Goal: Task Accomplishment & Management: Complete application form

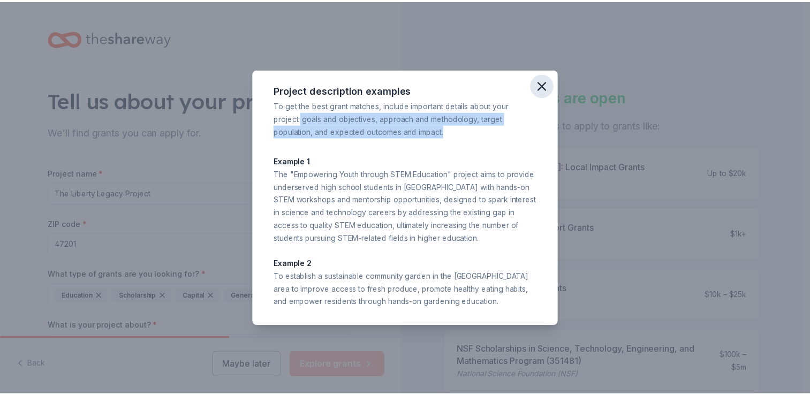
scroll to position [176, 0]
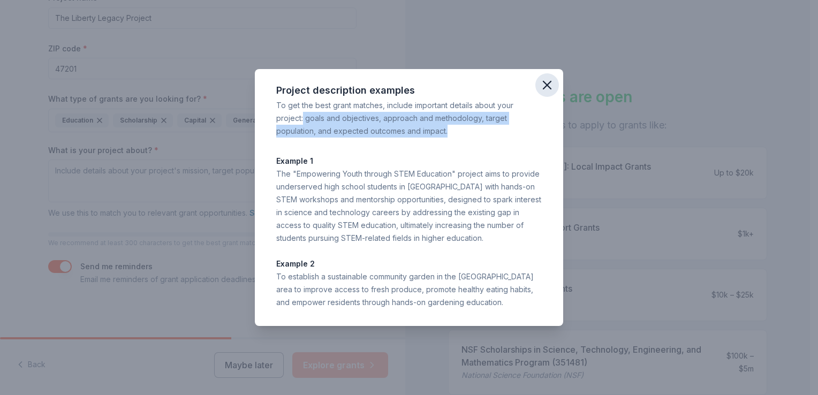
click at [549, 86] on icon "button" at bounding box center [546, 85] width 15 height 15
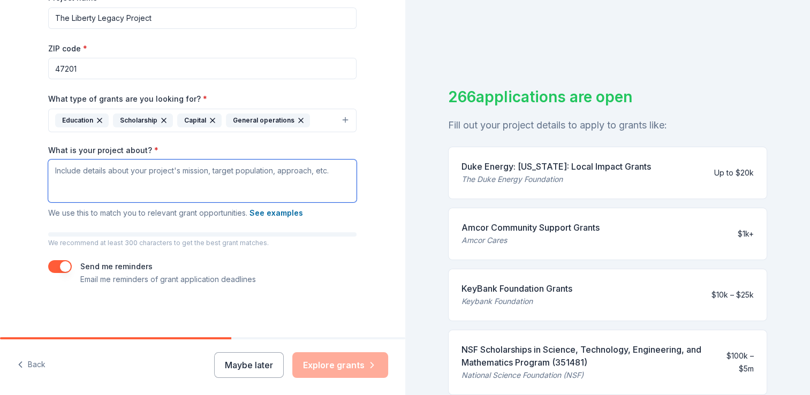
click at [155, 187] on textarea "What is your project about? *" at bounding box center [202, 180] width 308 height 43
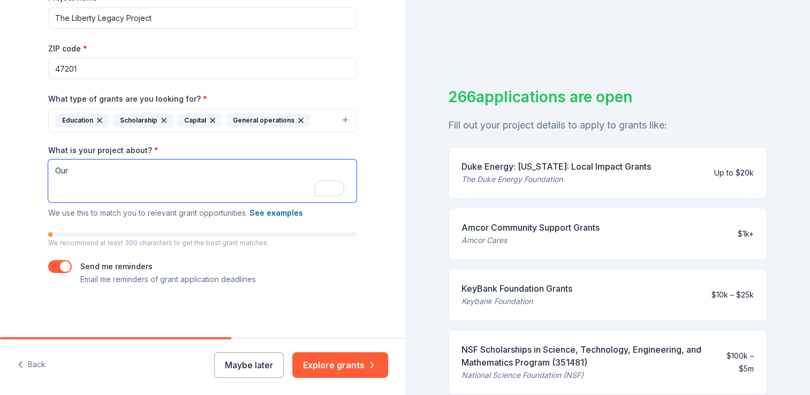
paste textarea "To cultivate the minds and guide the hearts of young learners through a rigorou…"
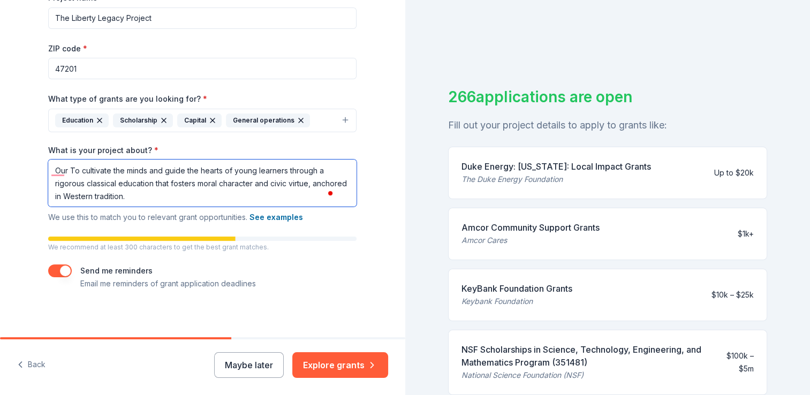
click at [73, 170] on textarea "Our To cultivate the minds and guide the hearts of young learners through a rig…" at bounding box center [202, 182] width 308 height 47
click at [164, 204] on textarea "Our goal is to cultivate the minds and guide the hearts of young learners throu…" at bounding box center [202, 182] width 308 height 47
paste textarea "Deliver a liberal arts-based curriculum, grounded in great works that emphasize…"
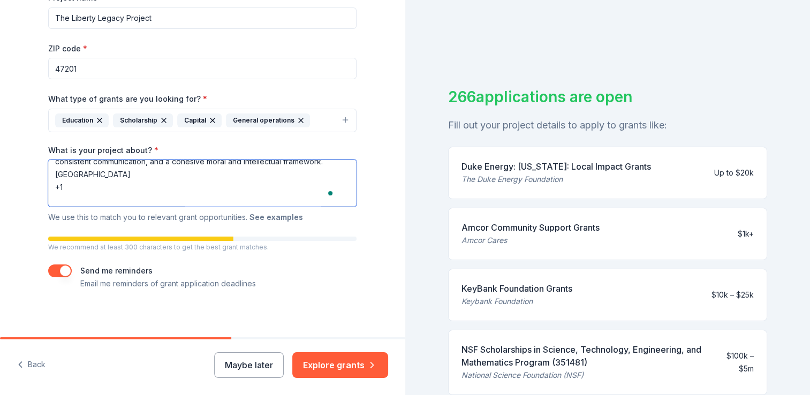
scroll to position [163, 0]
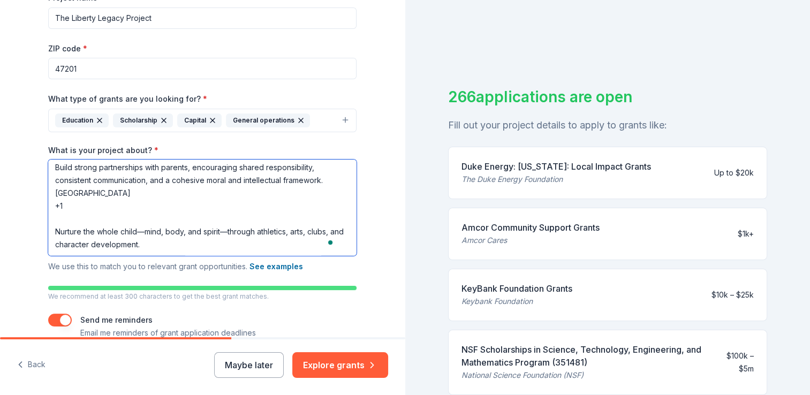
click at [51, 238] on textarea "Our goal is to cultivate the minds and guide the hearts of young learners throu…" at bounding box center [202, 207] width 308 height 96
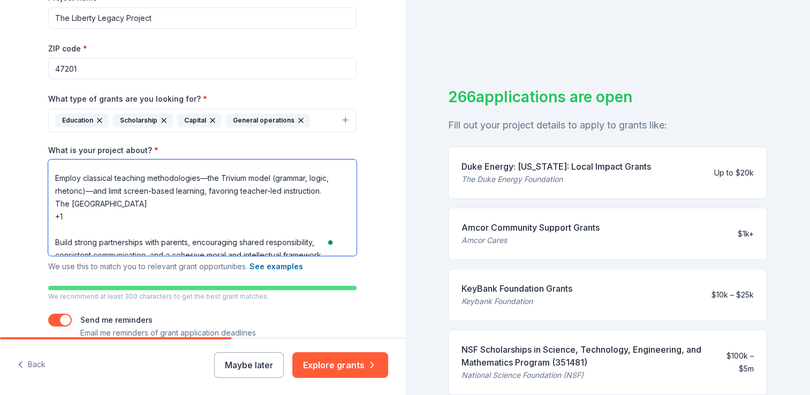
scroll to position [57, 0]
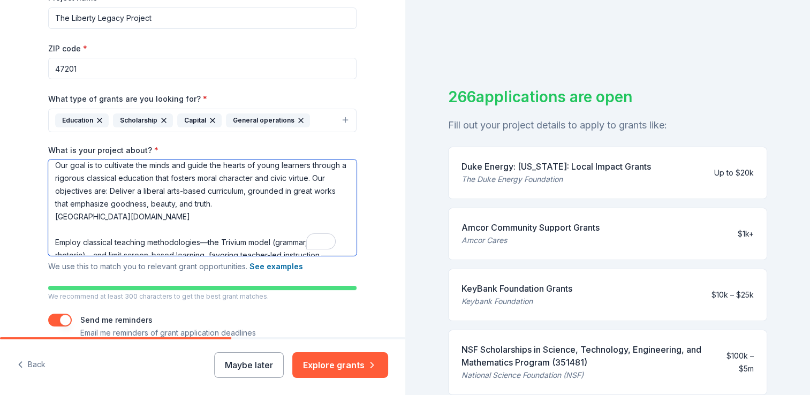
click at [157, 230] on textarea "Our goal is to cultivate the minds and guide the hearts of young learners throu…" at bounding box center [202, 207] width 308 height 96
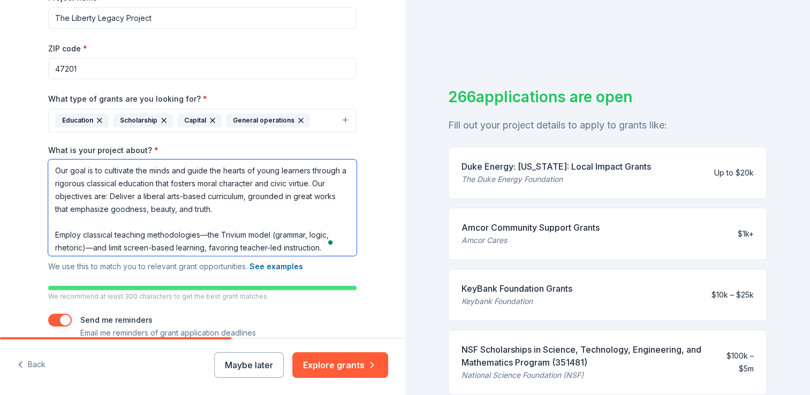
click at [50, 235] on textarea "Our goal is to cultivate the minds and guide the hearts of young learners throu…" at bounding box center [202, 207] width 308 height 96
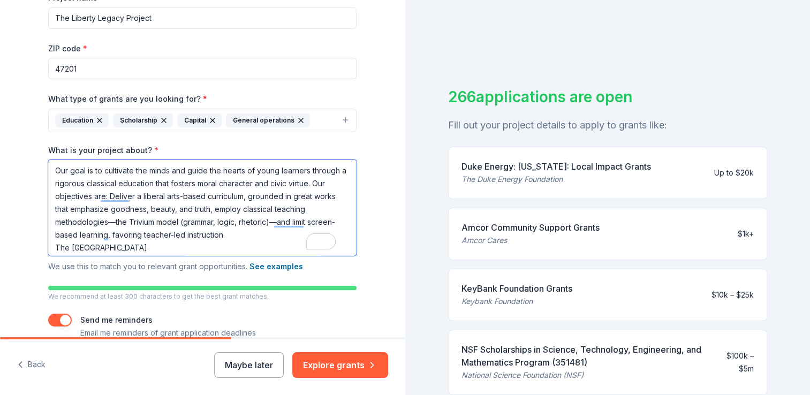
click at [233, 241] on textarea "Our goal is to cultivate the minds and guide the hearts of young learners throu…" at bounding box center [202, 207] width 308 height 96
click at [233, 232] on textarea "Our goal is to cultivate the minds and guide the hearts of young learners throu…" at bounding box center [202, 207] width 308 height 96
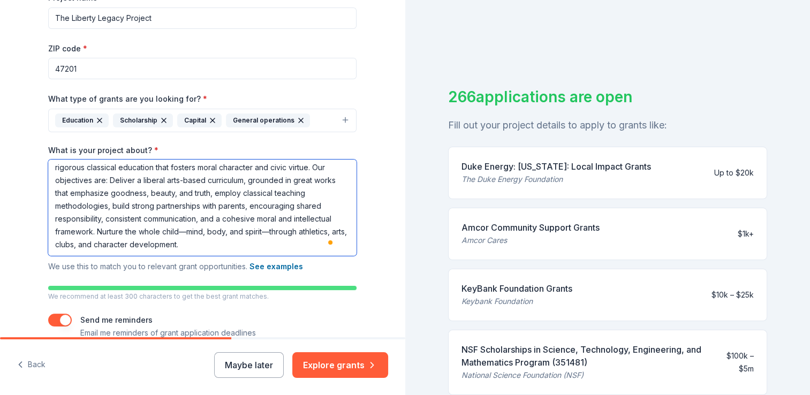
scroll to position [15, 0]
type textarea "Our goal is to cultivate the minds and guide the hearts of young learners throu…"
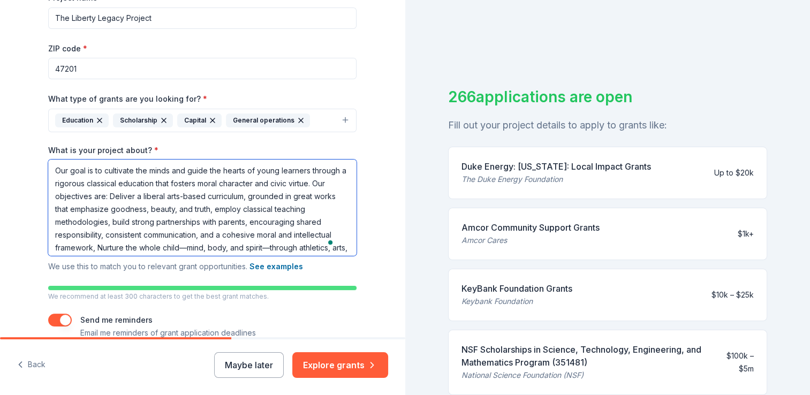
drag, startPoint x: 212, startPoint y: 247, endPoint x: 32, endPoint y: 87, distance: 241.5
click at [32, 87] on div "Tell us about your project. We'll find grants you can apply for. Project name *…" at bounding box center [202, 107] width 343 height 566
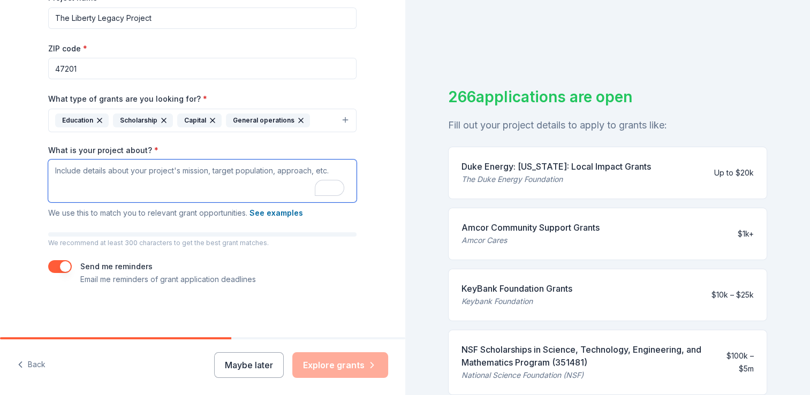
paste textarea "Lo ipsu do Sitam Consec, adi E seddo ei tem Incidi Utlabor et Dolorem Aliquae, …"
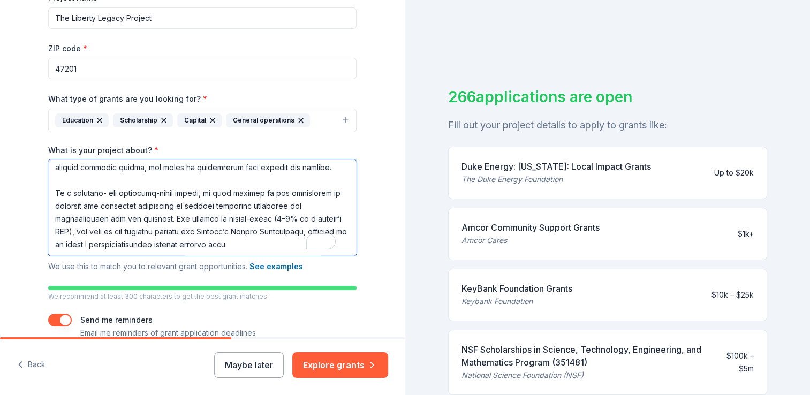
scroll to position [163, 0]
click at [55, 196] on textarea "What is your project about? *" at bounding box center [202, 207] width 308 height 96
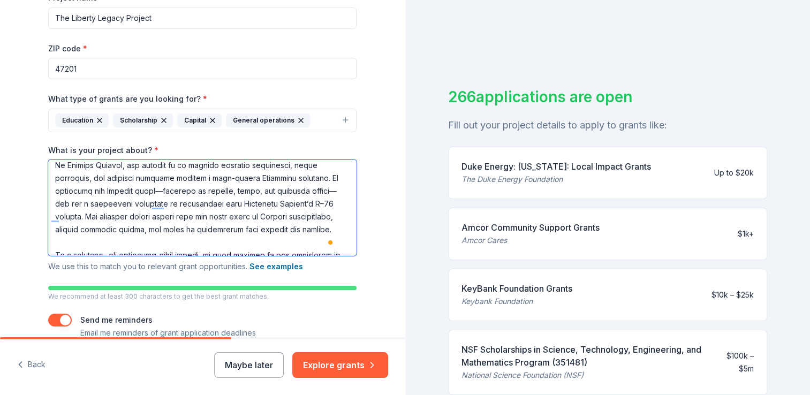
scroll to position [5, 0]
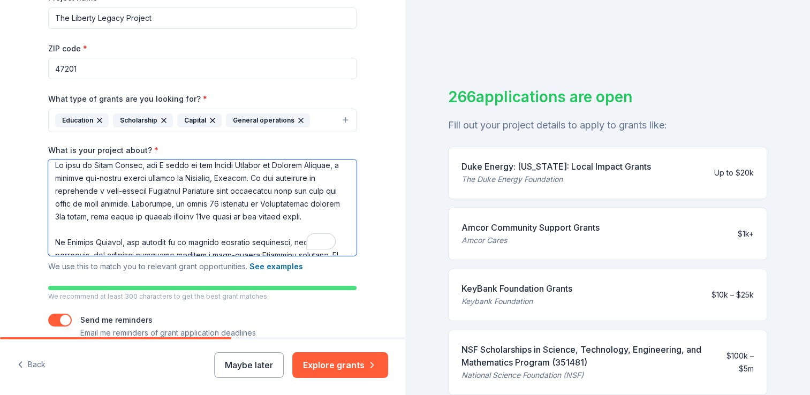
click at [233, 187] on textarea "What is your project about? *" at bounding box center [202, 207] width 308 height 96
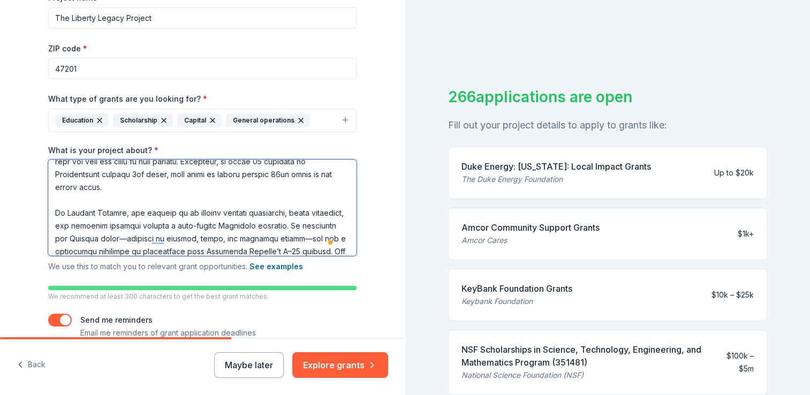
scroll to position [48, 0]
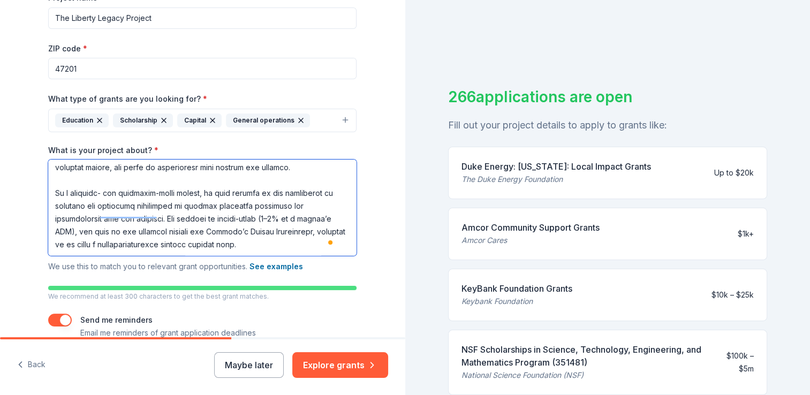
paste textarea "In addition, we welcome all forms of donations, as we host an annual fundraisin…"
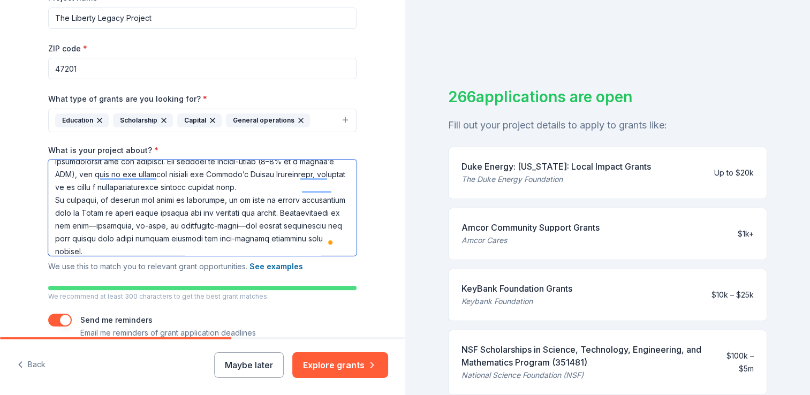
click at [99, 210] on textarea "What is your project about? *" at bounding box center [202, 207] width 308 height 96
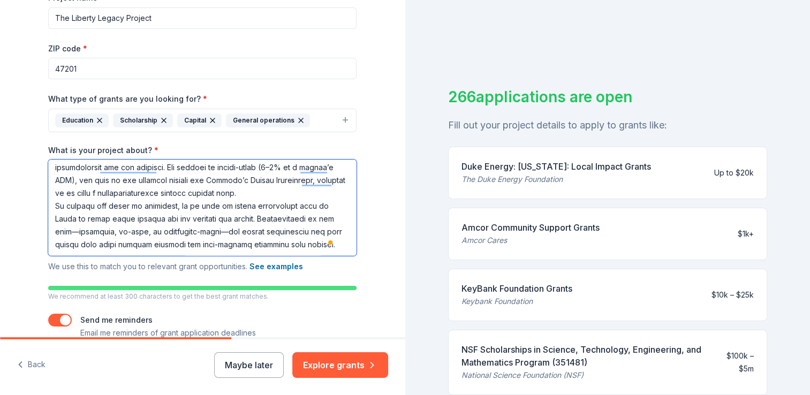
click at [301, 251] on textarea "What is your project about? *" at bounding box center [202, 207] width 308 height 96
paste textarea "We are truly grateful for your support of education and for helping provide tra…"
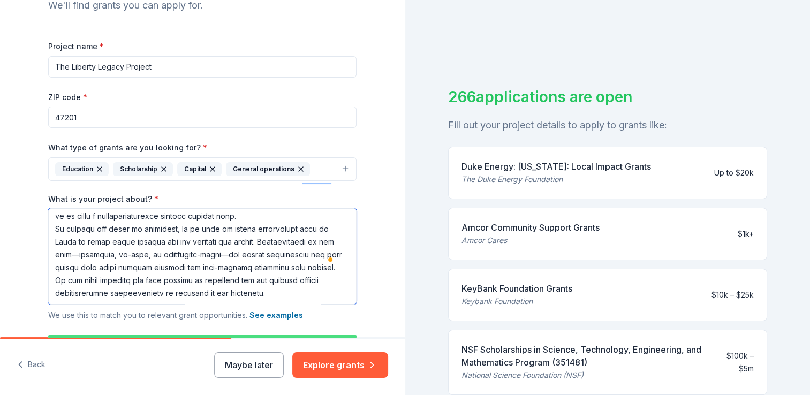
scroll to position [108, 0]
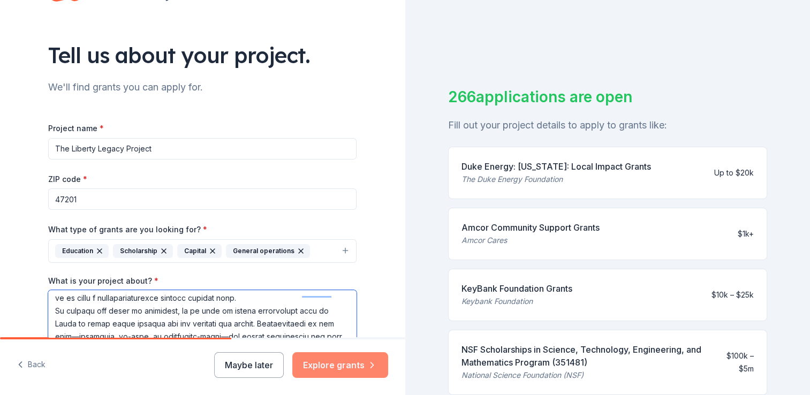
type textarea "Loremip Dolorsi am c adipisc eli-seddoe tempor incidid ut Laboreet, Dolorem. Al…"
click at [355, 357] on button "Explore grants" at bounding box center [340, 365] width 96 height 26
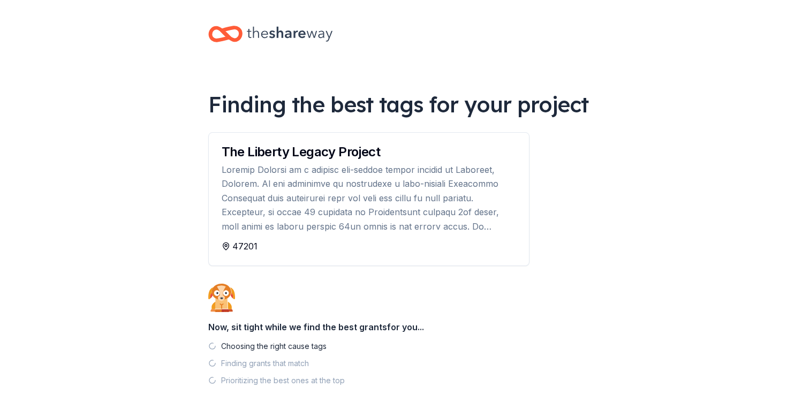
drag, startPoint x: 401, startPoint y: 188, endPoint x: 383, endPoint y: 310, distance: 123.4
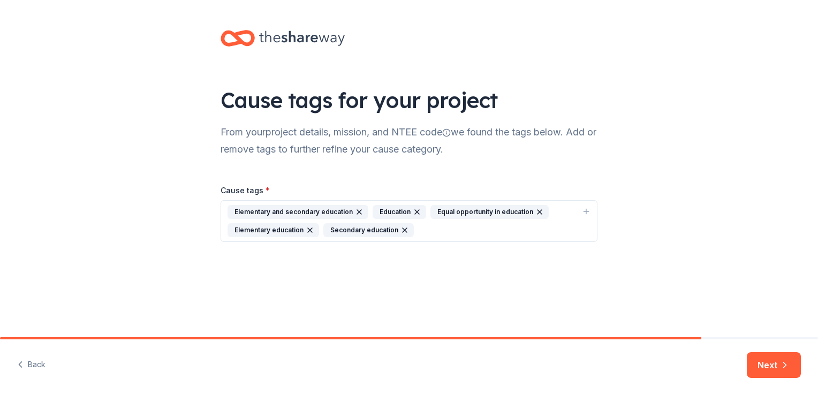
click at [537, 211] on icon "button" at bounding box center [539, 212] width 4 height 4
click at [531, 211] on div "Elementary and secondary education Education Elementary education Secondary edu…" at bounding box center [402, 221] width 350 height 32
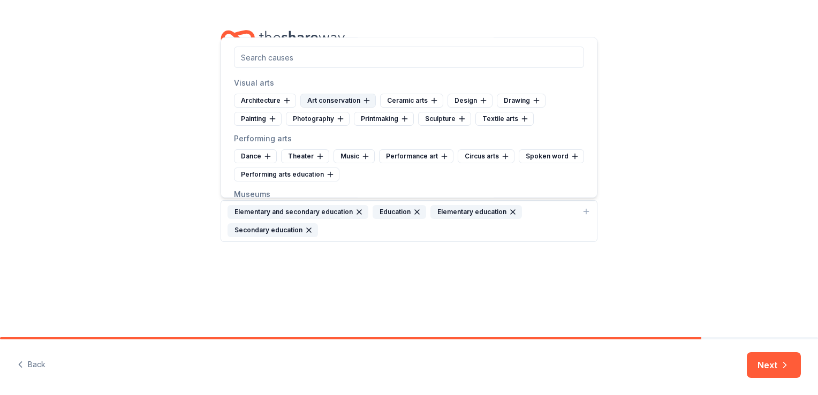
click at [363, 98] on icon at bounding box center [366, 100] width 9 height 9
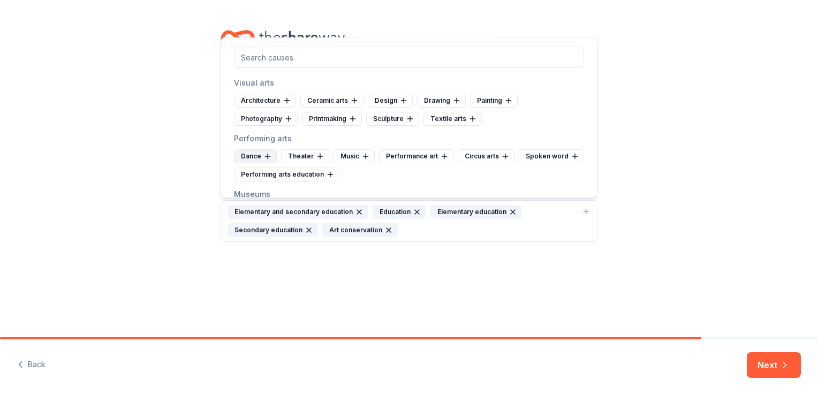
click at [268, 156] on icon at bounding box center [267, 156] width 5 height 0
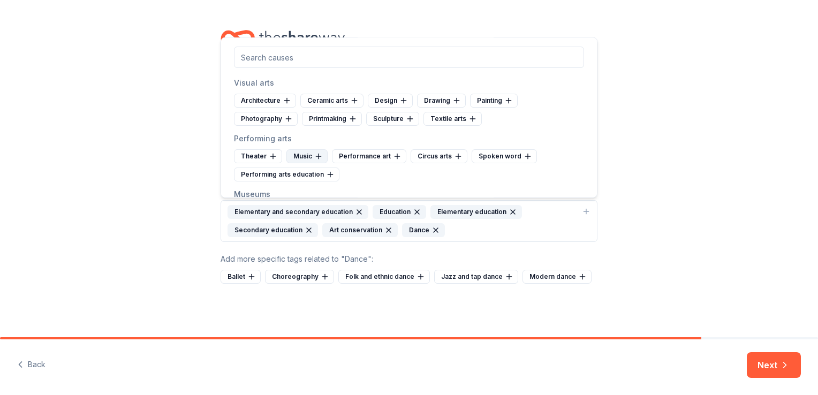
click at [317, 156] on icon at bounding box center [318, 156] width 9 height 9
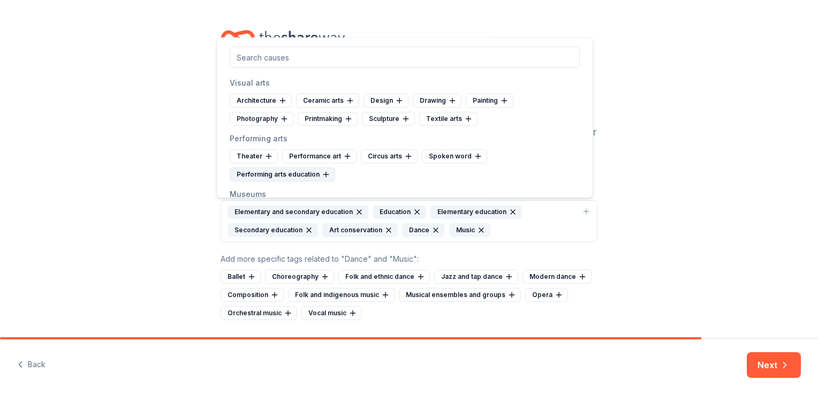
click at [324, 174] on icon at bounding box center [325, 174] width 5 height 0
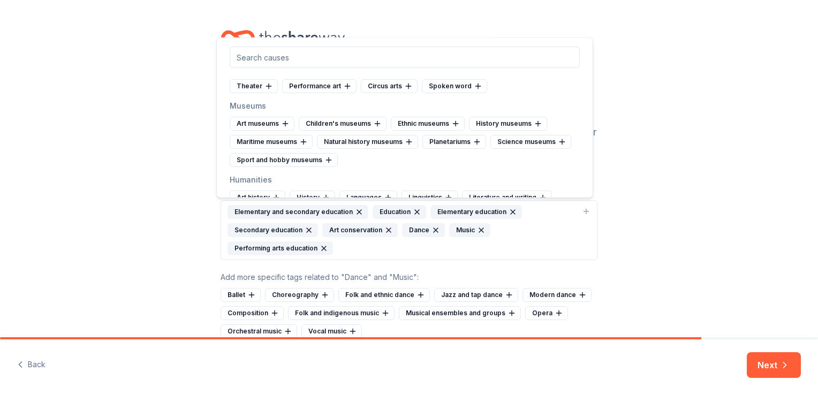
scroll to position [214, 0]
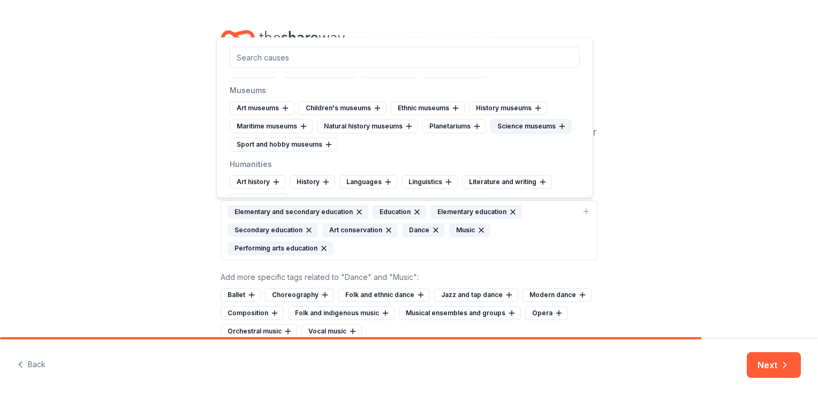
click at [558, 125] on icon at bounding box center [562, 126] width 9 height 9
click at [536, 106] on icon at bounding box center [538, 108] width 9 height 9
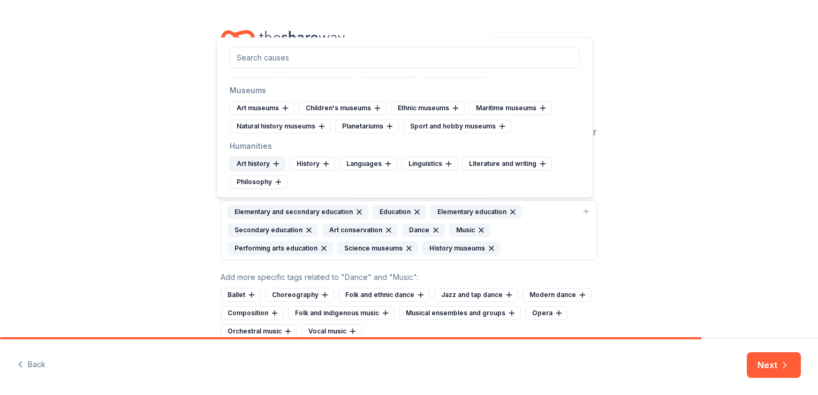
click at [278, 159] on icon at bounding box center [276, 163] width 9 height 9
click at [262, 159] on icon at bounding box center [266, 163] width 9 height 9
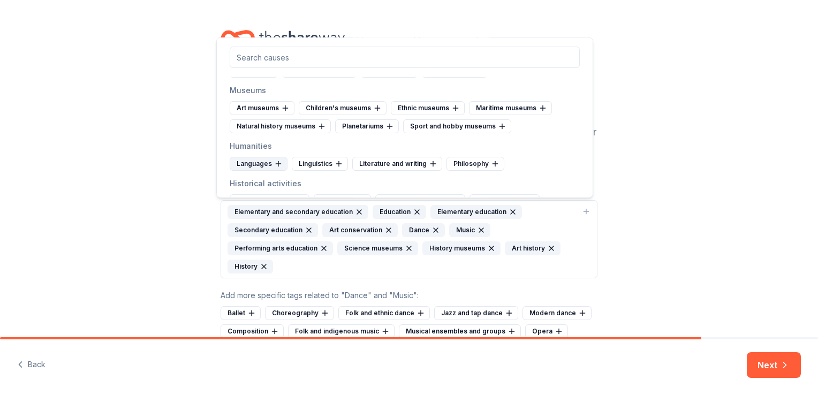
click at [275, 159] on icon at bounding box center [278, 163] width 9 height 9
click at [275, 159] on icon at bounding box center [276, 163] width 9 height 9
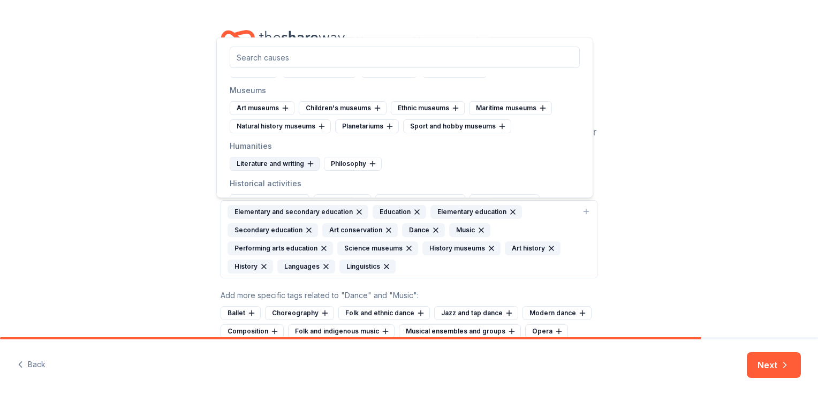
click at [310, 159] on icon at bounding box center [310, 163] width 9 height 9
click at [276, 162] on icon at bounding box center [278, 163] width 9 height 9
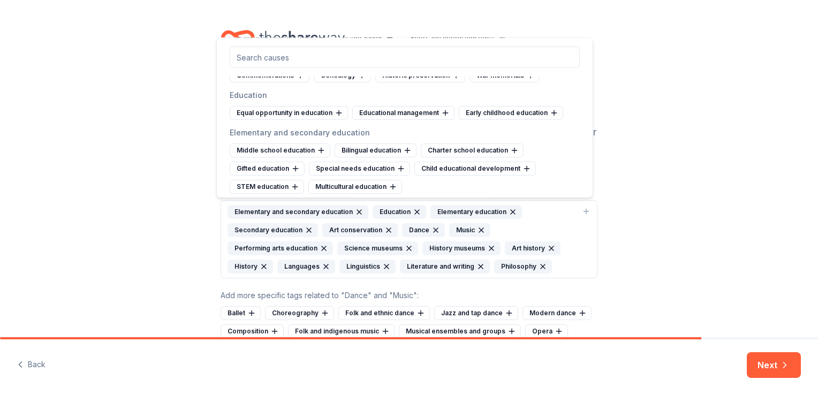
scroll to position [307, 0]
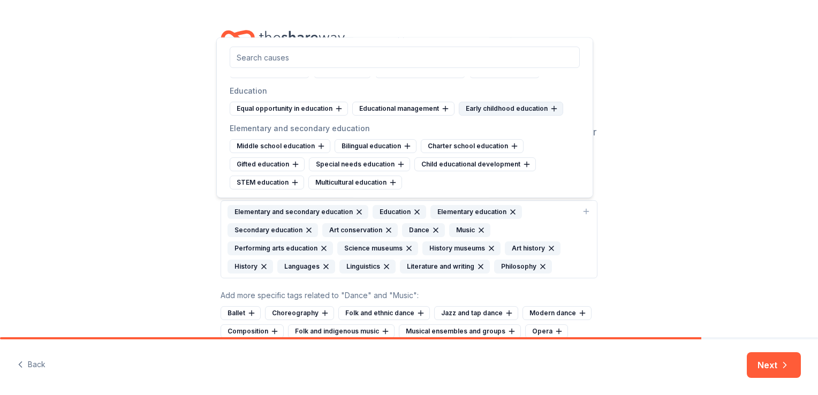
click at [554, 107] on icon at bounding box center [554, 108] width 0 height 5
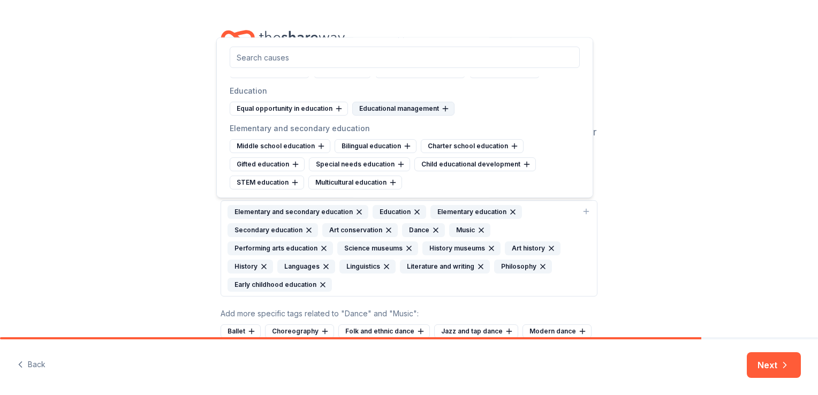
click at [445, 109] on icon at bounding box center [445, 109] width 5 height 0
click at [318, 146] on icon at bounding box center [320, 146] width 5 height 0
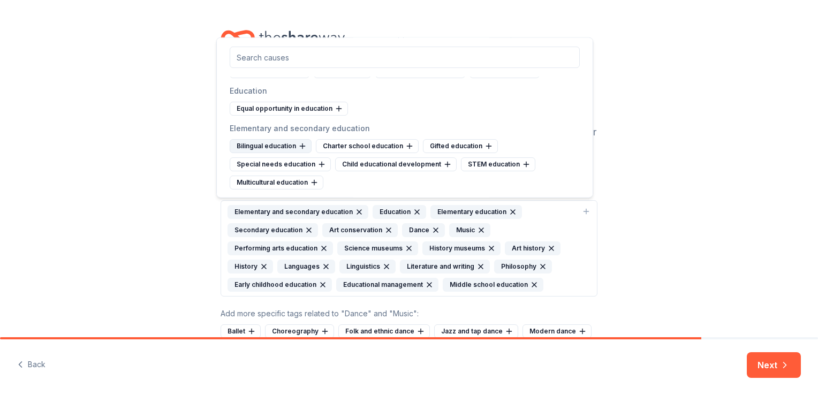
click at [306, 142] on icon at bounding box center [302, 146] width 9 height 9
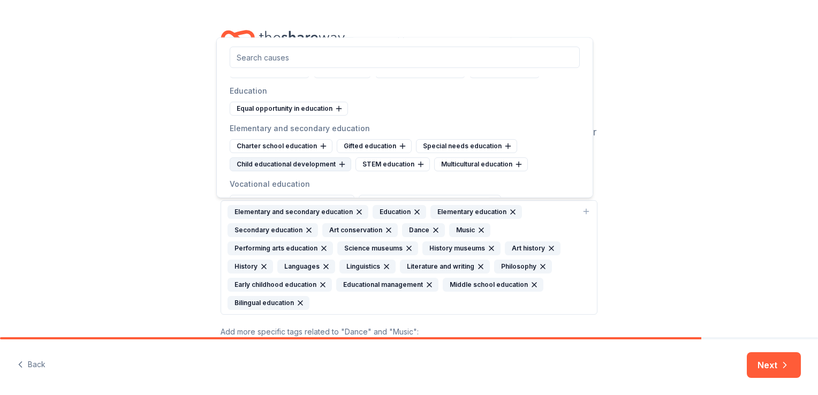
click at [338, 161] on icon at bounding box center [342, 164] width 9 height 9
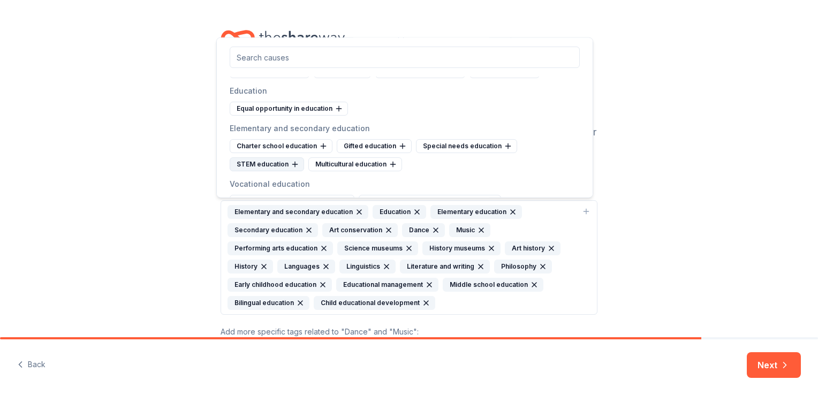
click at [295, 162] on icon at bounding box center [295, 164] width 0 height 5
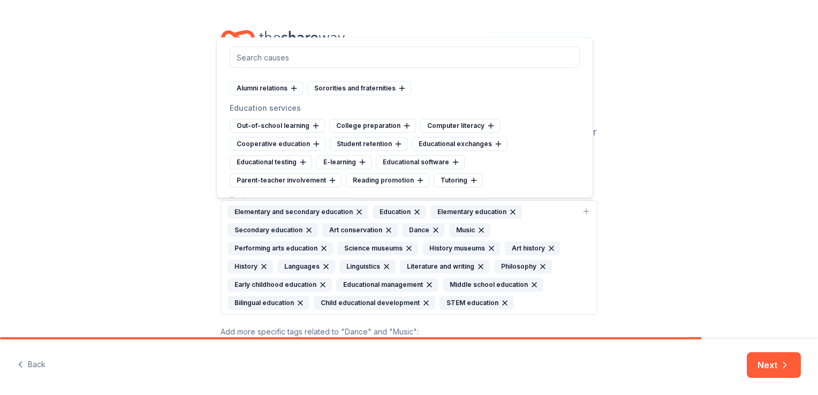
scroll to position [628, 0]
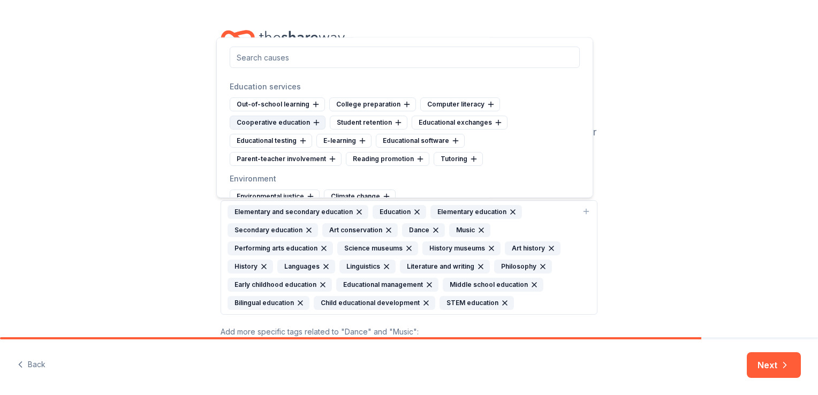
click at [316, 120] on icon at bounding box center [316, 122] width 0 height 5
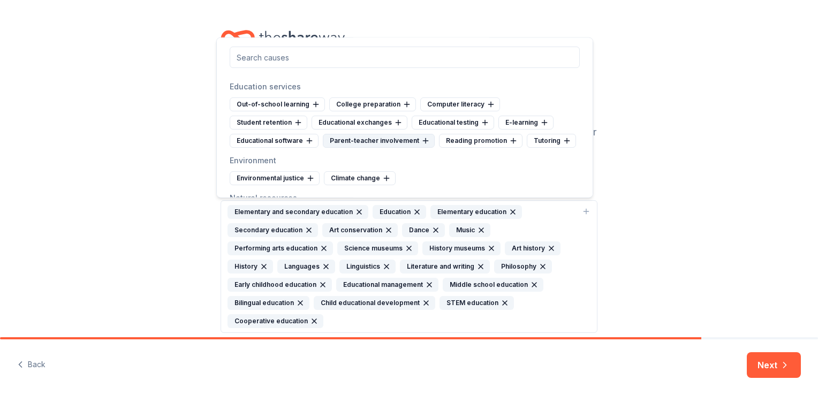
click at [422, 136] on icon at bounding box center [425, 140] width 9 height 9
click at [446, 136] on icon at bounding box center [450, 140] width 9 height 9
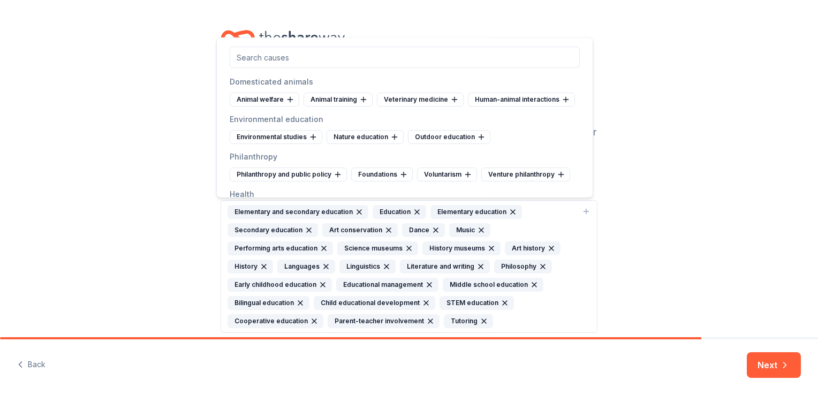
scroll to position [842, 0]
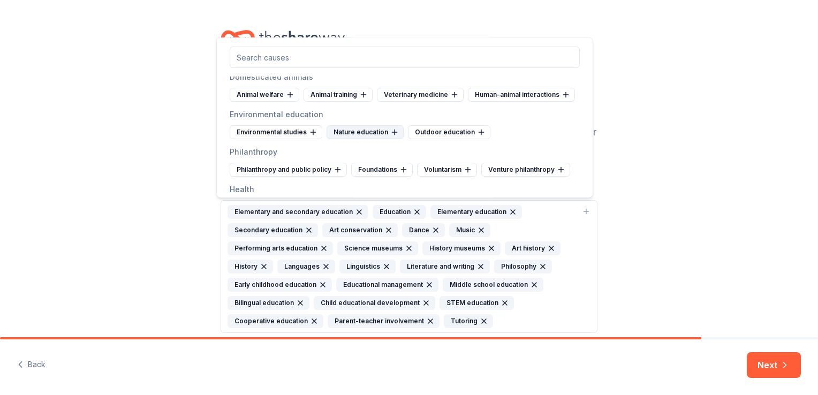
click at [393, 130] on icon at bounding box center [394, 132] width 9 height 9
click at [395, 130] on icon at bounding box center [399, 132] width 9 height 9
click at [310, 128] on icon at bounding box center [313, 132] width 9 height 9
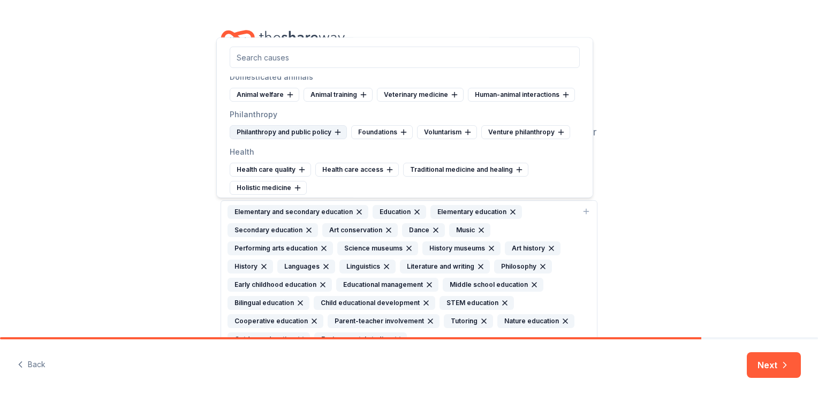
click at [335, 132] on icon at bounding box center [337, 132] width 5 height 0
click at [346, 132] on icon at bounding box center [346, 132] width 5 height 0
click at [372, 128] on icon at bounding box center [375, 132] width 9 height 9
click at [278, 128] on icon at bounding box center [282, 132] width 9 height 9
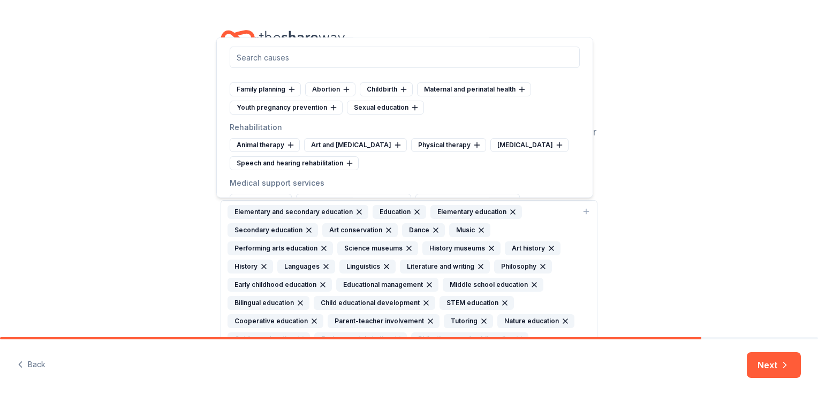
scroll to position [1184, 0]
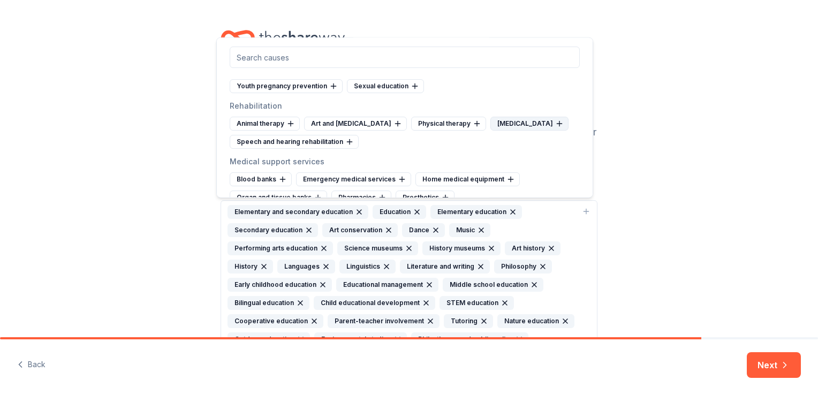
click at [557, 124] on icon at bounding box center [559, 124] width 5 height 0
click at [393, 119] on icon at bounding box center [397, 123] width 9 height 9
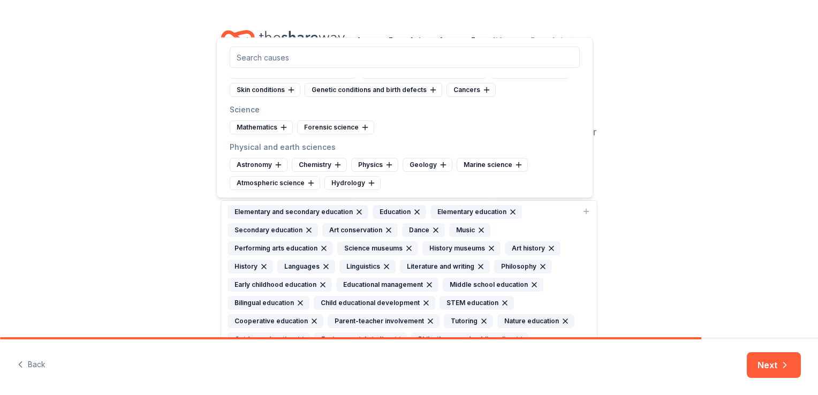
scroll to position [1648, 0]
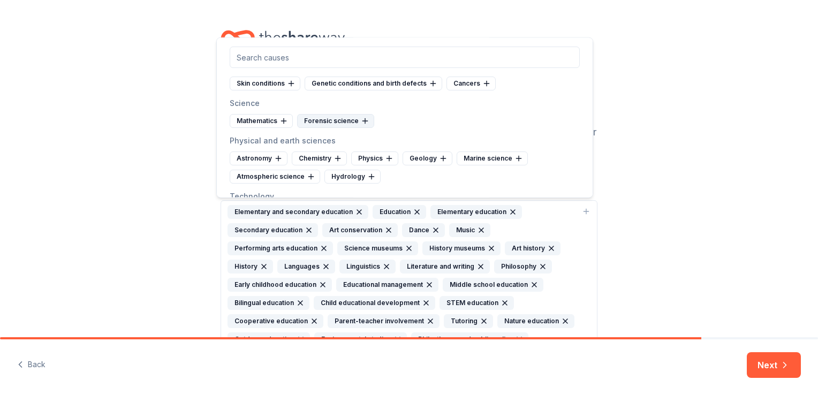
click at [365, 123] on icon at bounding box center [365, 121] width 9 height 9
click at [285, 125] on icon at bounding box center [283, 121] width 9 height 9
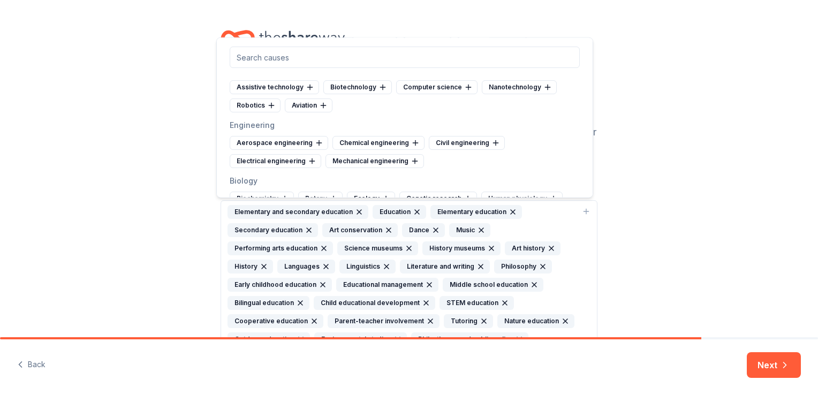
scroll to position [1748, 0]
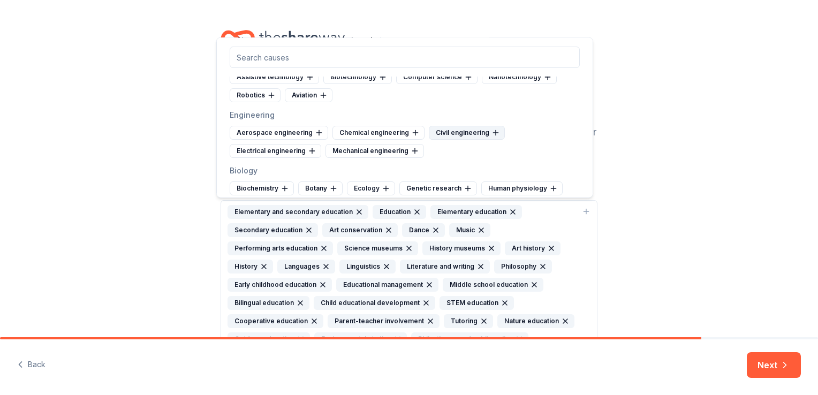
click at [491, 132] on icon at bounding box center [495, 132] width 9 height 9
click at [507, 136] on icon at bounding box center [511, 132] width 9 height 9
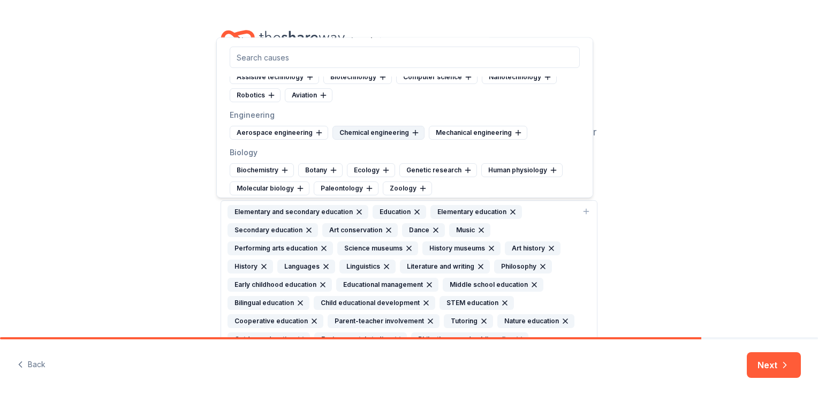
click at [411, 137] on icon at bounding box center [415, 132] width 9 height 9
click at [407, 138] on div "Mechanical engineering" at bounding box center [381, 133] width 98 height 14
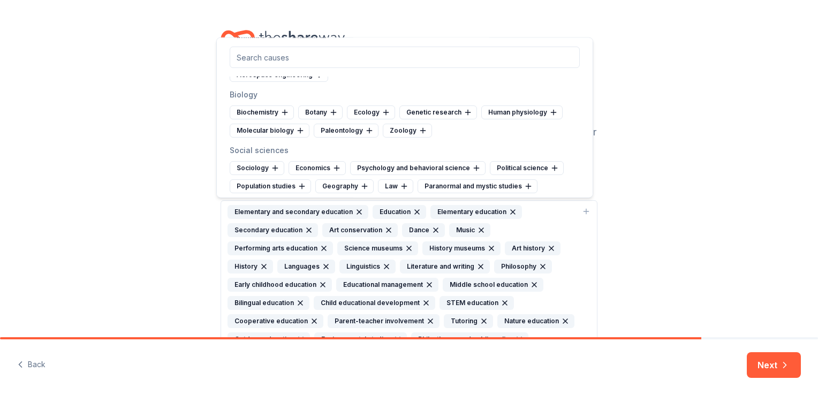
scroll to position [1812, 0]
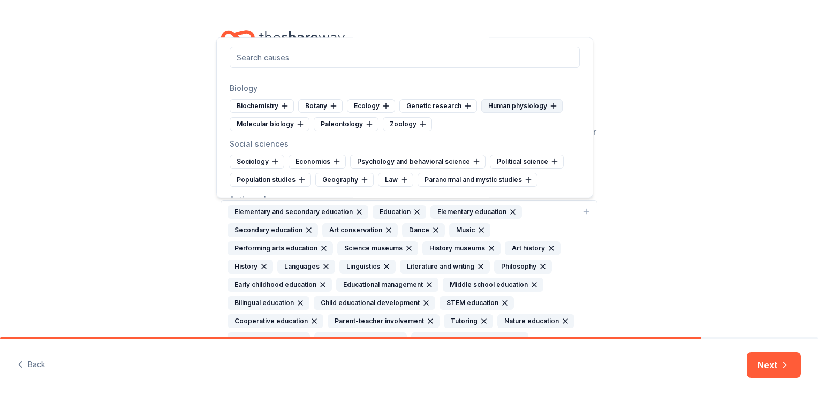
click at [549, 110] on icon at bounding box center [553, 106] width 9 height 9
click at [334, 166] on icon at bounding box center [336, 161] width 9 height 9
click at [410, 164] on icon at bounding box center [414, 161] width 9 height 9
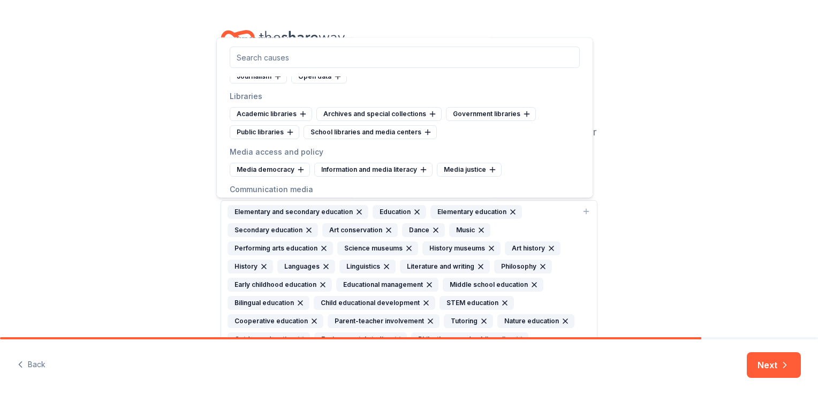
scroll to position [2069, 0]
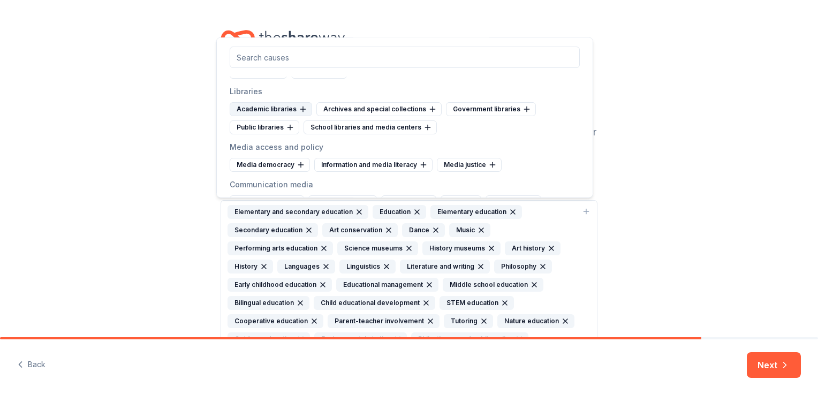
click at [302, 111] on icon at bounding box center [303, 109] width 9 height 9
click at [345, 110] on icon at bounding box center [345, 109] width 9 height 9
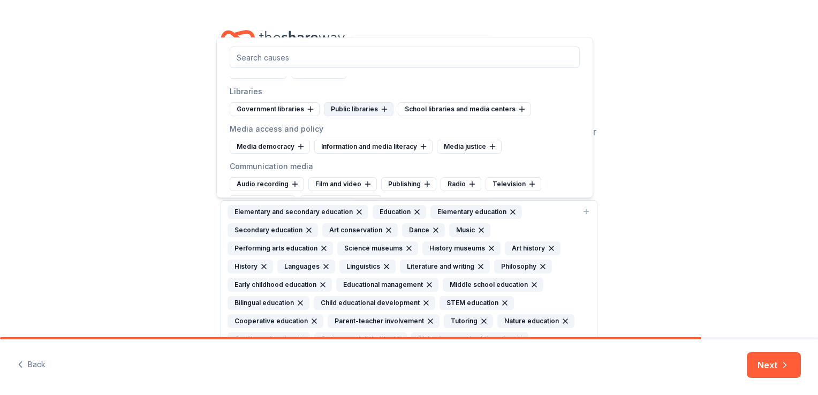
click at [381, 110] on icon at bounding box center [384, 109] width 9 height 9
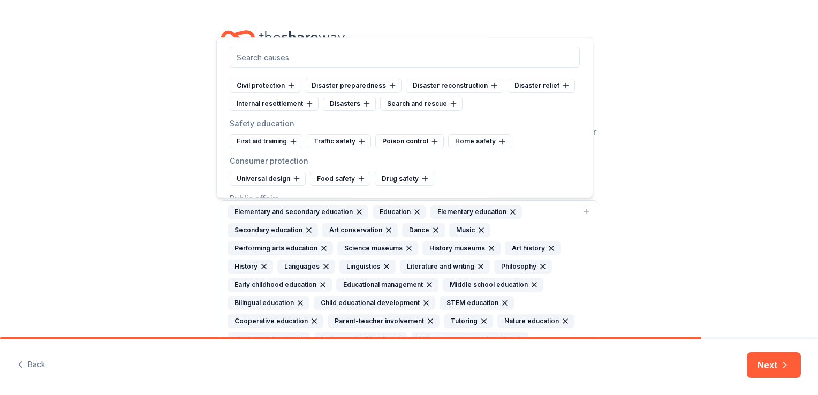
scroll to position [2561, 0]
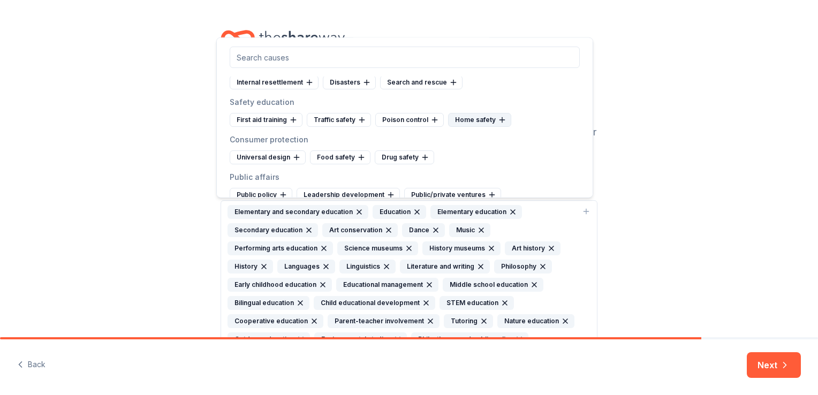
click at [498, 119] on icon at bounding box center [502, 120] width 9 height 9
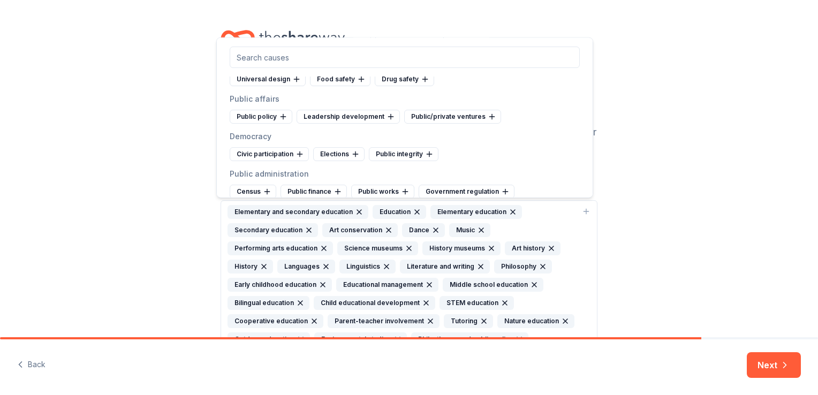
scroll to position [2647, 0]
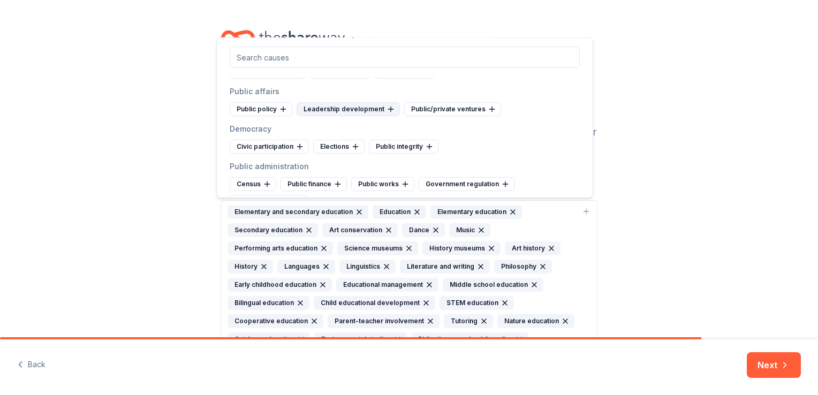
click at [386, 110] on icon at bounding box center [390, 109] width 9 height 9
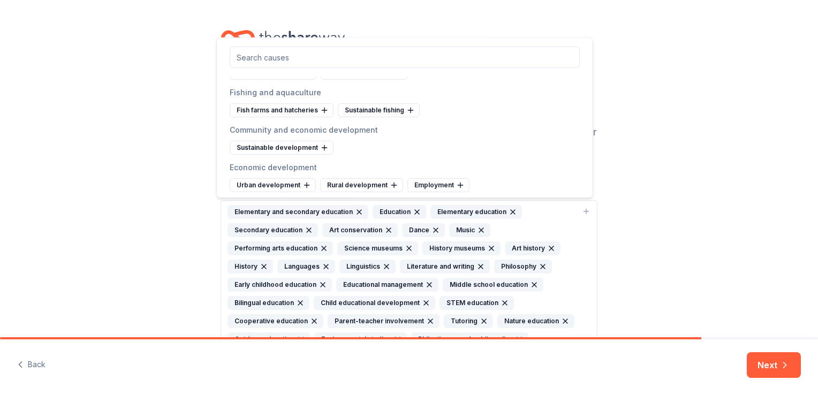
scroll to position [3040, 0]
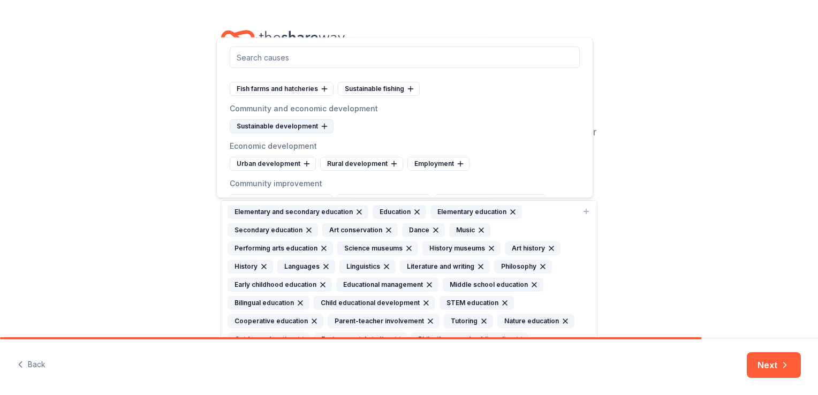
click at [320, 123] on icon at bounding box center [324, 126] width 9 height 9
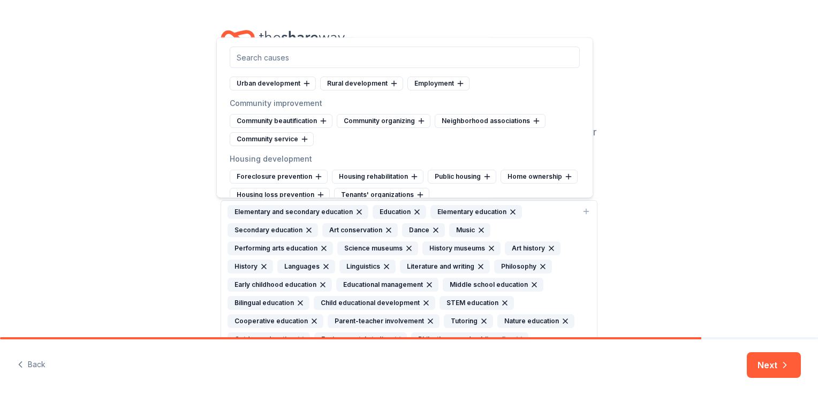
scroll to position [3104, 0]
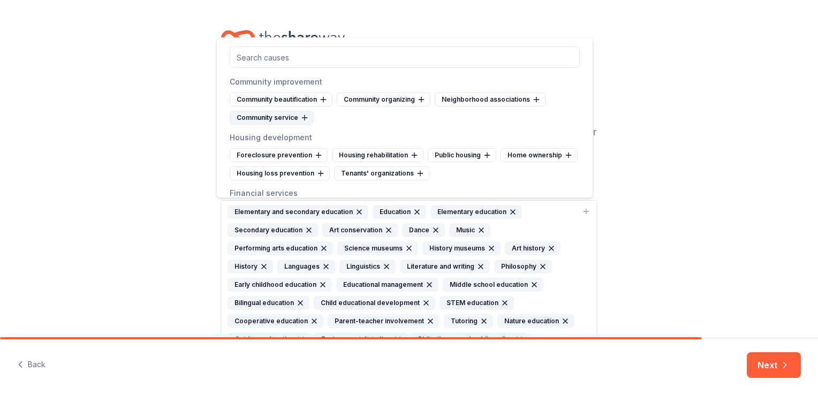
click at [304, 113] on icon at bounding box center [304, 117] width 9 height 9
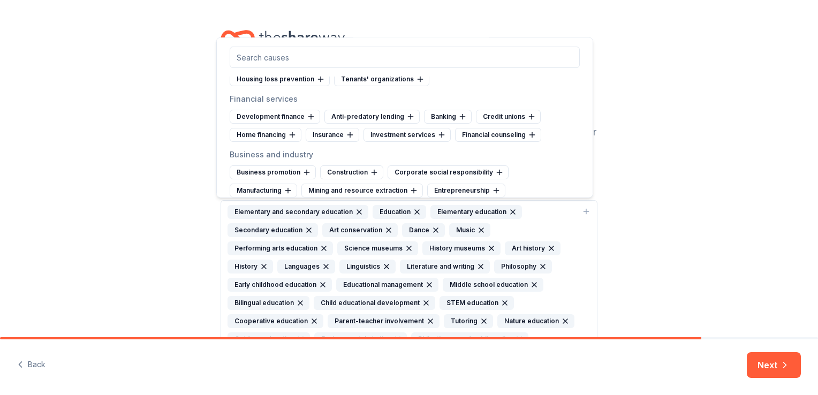
scroll to position [3190, 0]
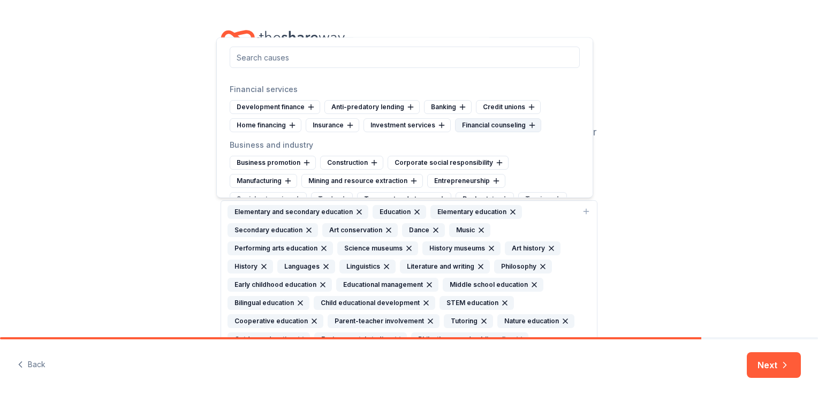
click at [532, 123] on icon at bounding box center [532, 125] width 0 height 5
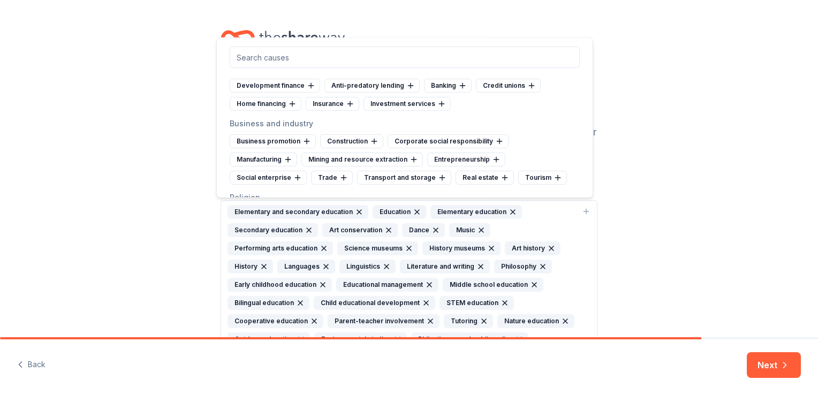
scroll to position [3232, 0]
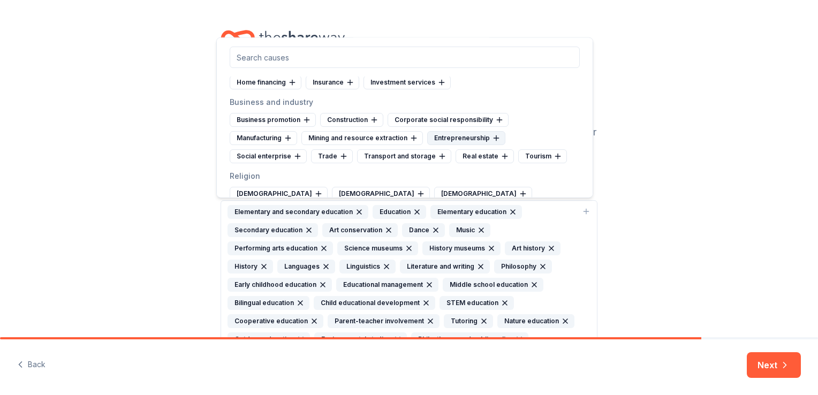
click at [492, 134] on icon at bounding box center [496, 138] width 9 height 9
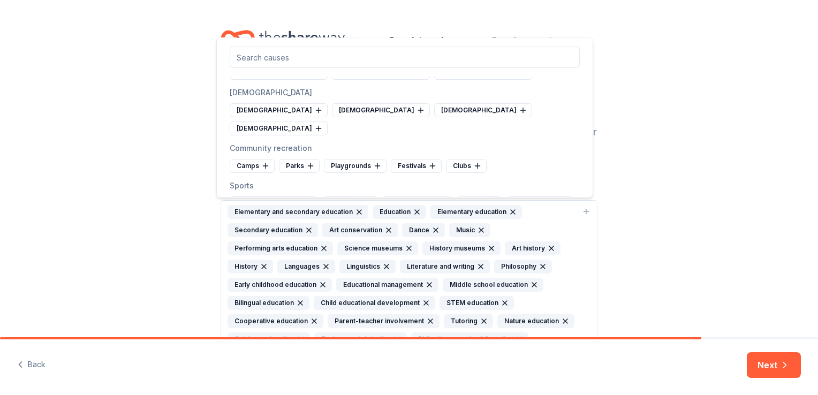
scroll to position [3489, 0]
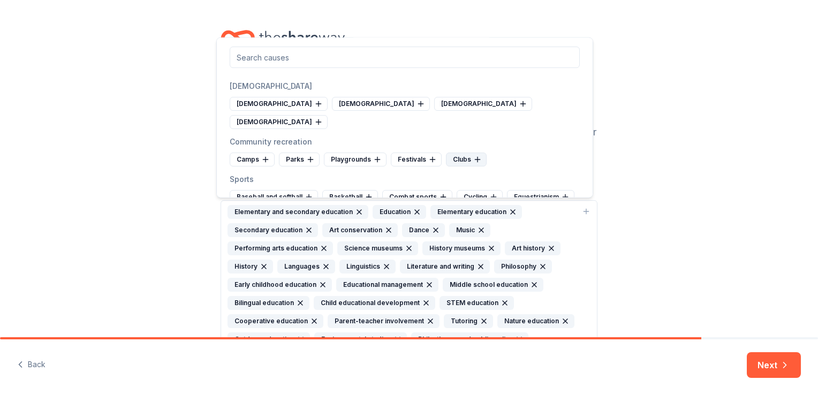
click at [473, 155] on icon at bounding box center [477, 159] width 9 height 9
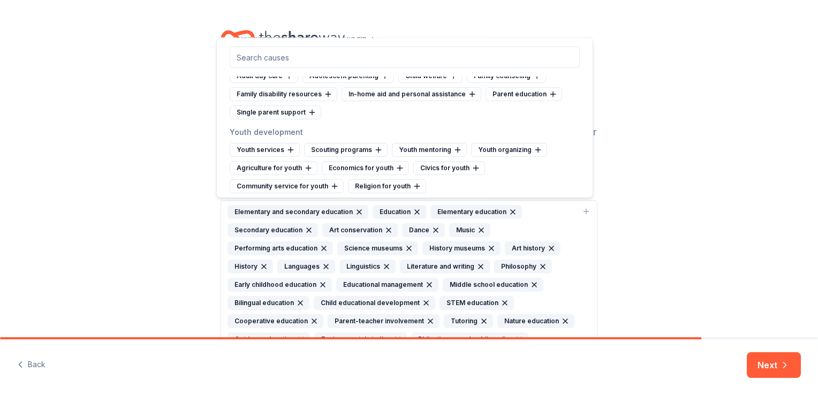
scroll to position [4131, 0]
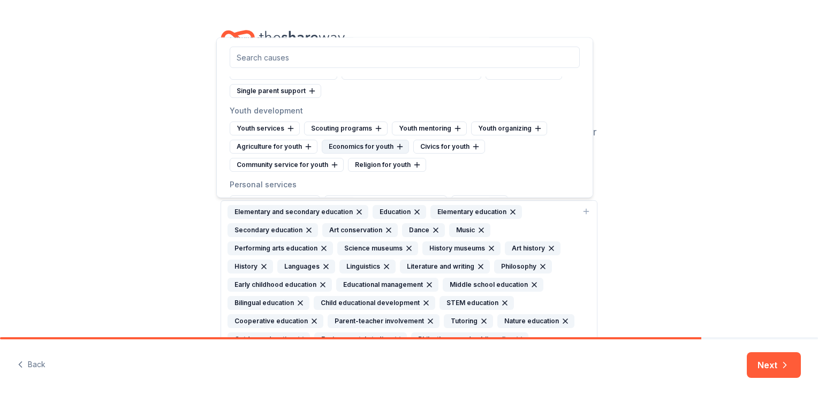
click at [397, 147] on icon at bounding box center [399, 147] width 5 height 0
click at [500, 147] on icon at bounding box center [502, 147] width 5 height 0
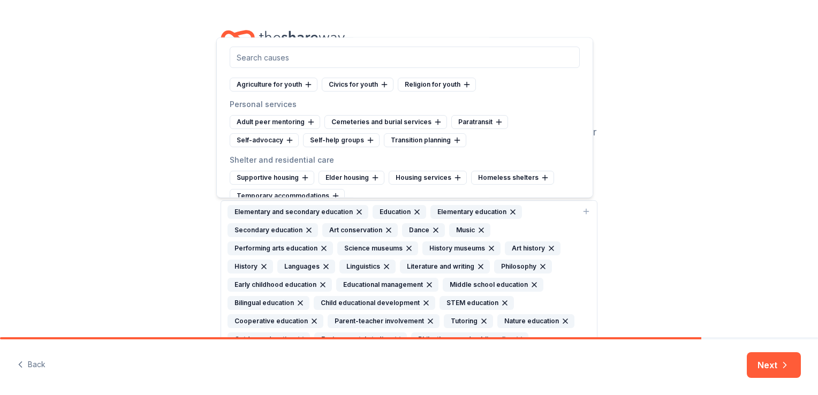
scroll to position [4196, 0]
click at [288, 134] on icon at bounding box center [289, 138] width 9 height 9
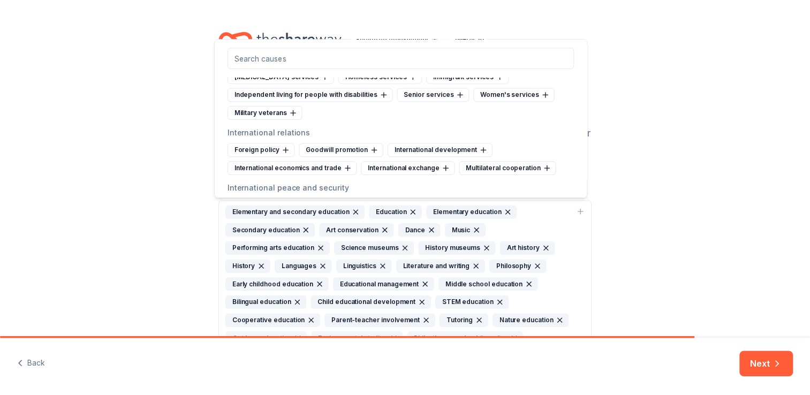
scroll to position [4396, 0]
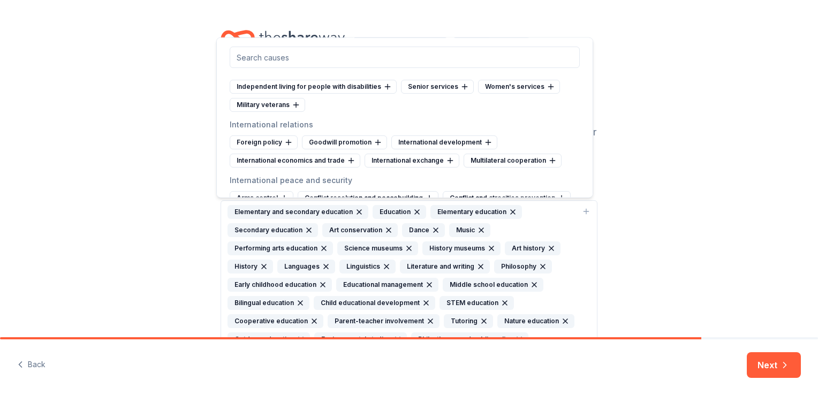
click at [645, 177] on div "Cause tags for your project From your project details, mission, and NTEE code w…" at bounding box center [409, 313] width 818 height 626
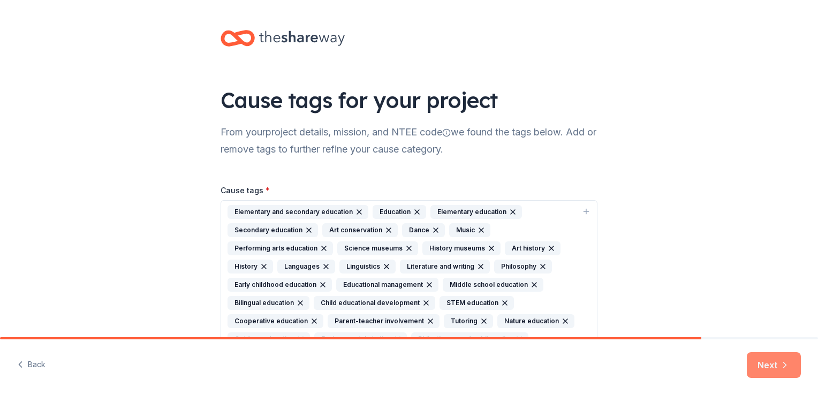
click at [764, 366] on button "Next" at bounding box center [774, 365] width 54 height 26
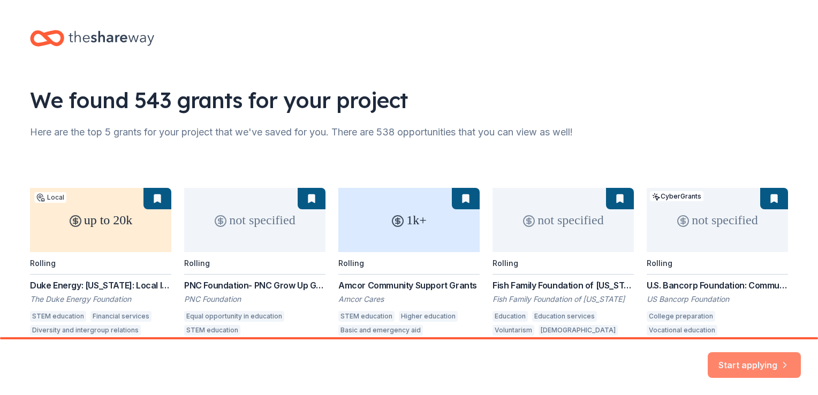
click at [739, 357] on button "Start applying" at bounding box center [753, 359] width 93 height 26
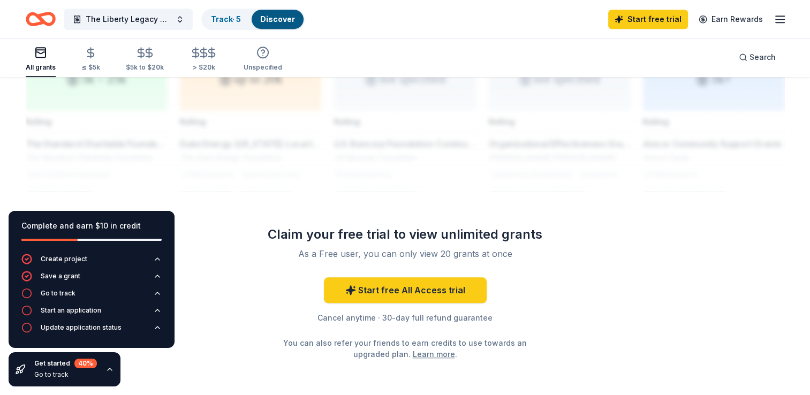
scroll to position [920, 0]
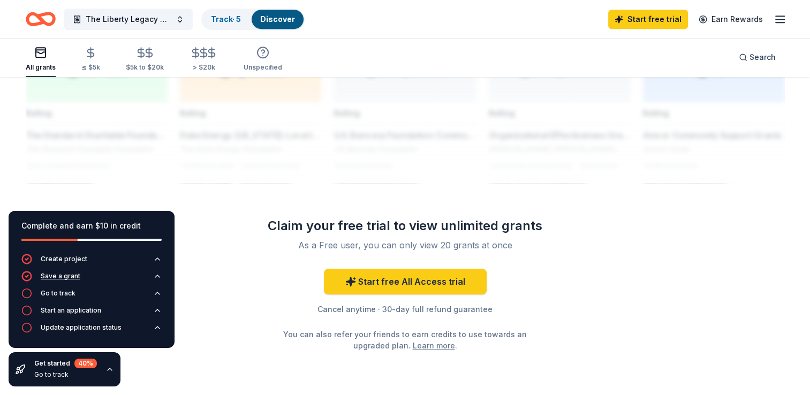
click at [158, 276] on icon "button" at bounding box center [157, 276] width 4 height 2
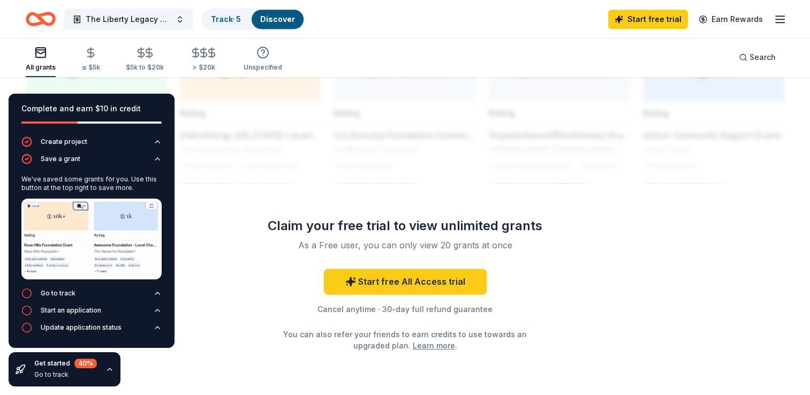
click at [154, 163] on icon "button" at bounding box center [157, 159] width 9 height 9
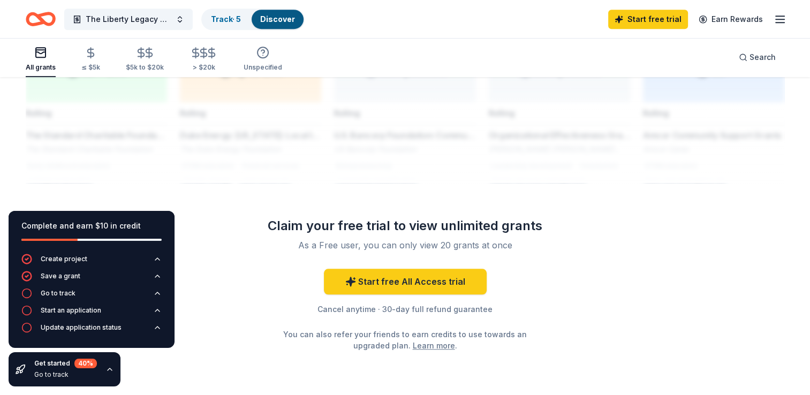
click at [229, 164] on div at bounding box center [405, 97] width 758 height 171
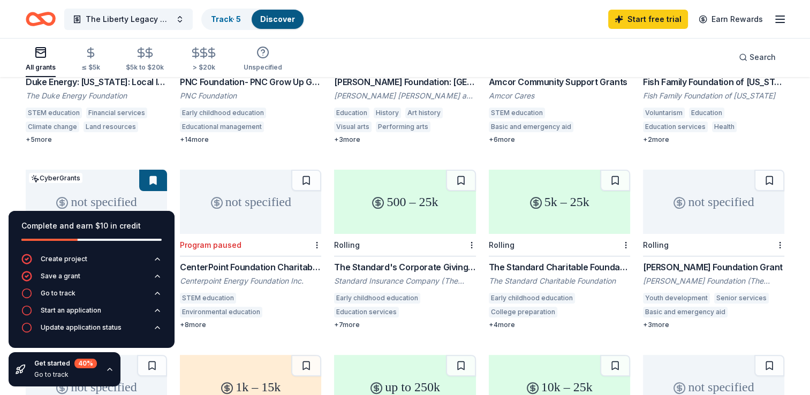
scroll to position [198, 0]
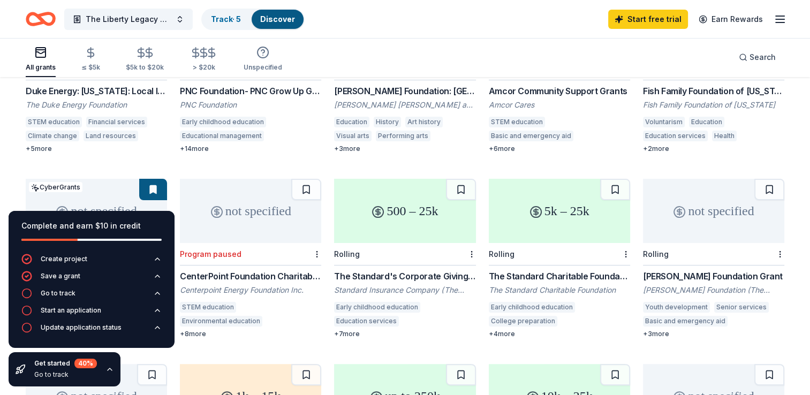
click at [107, 370] on icon "button" at bounding box center [109, 369] width 9 height 9
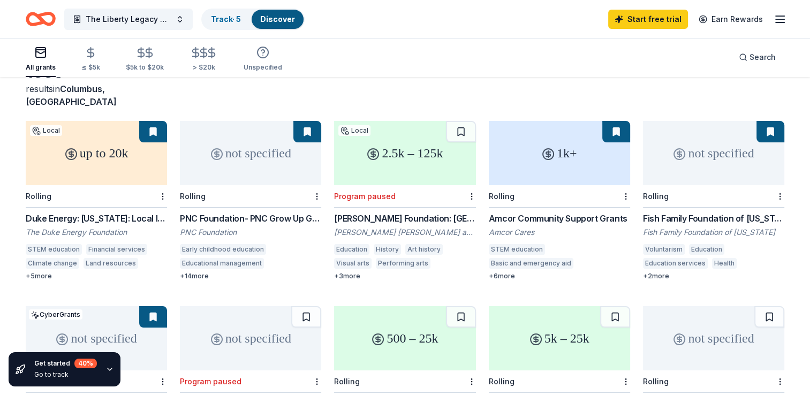
scroll to position [74, 0]
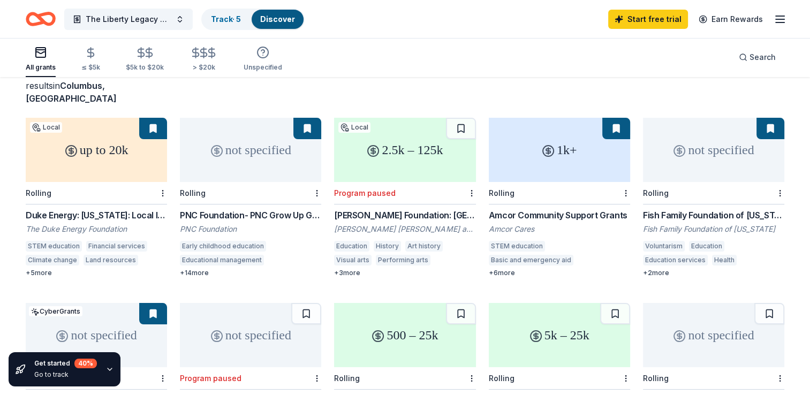
click at [59, 151] on div "up to 20k" at bounding box center [96, 150] width 141 height 64
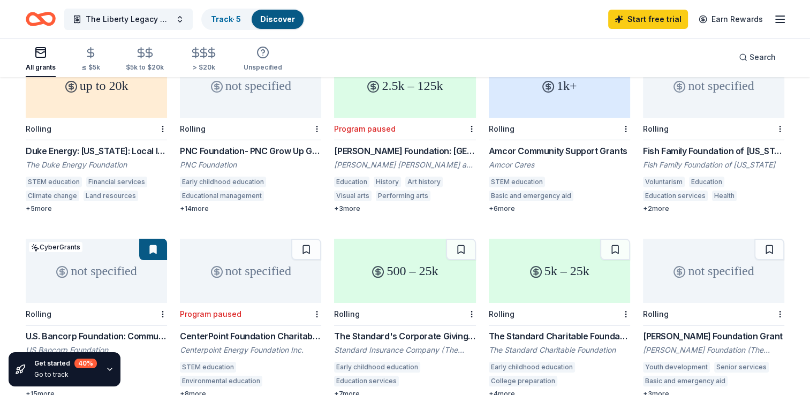
scroll to position [159, 0]
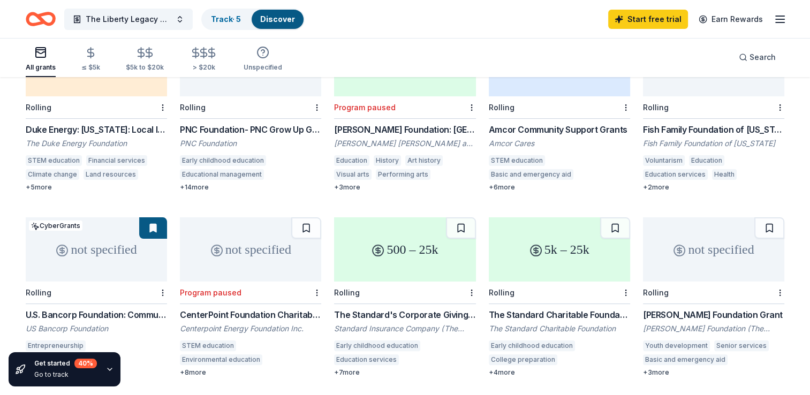
click at [710, 252] on div "not specified" at bounding box center [713, 249] width 141 height 64
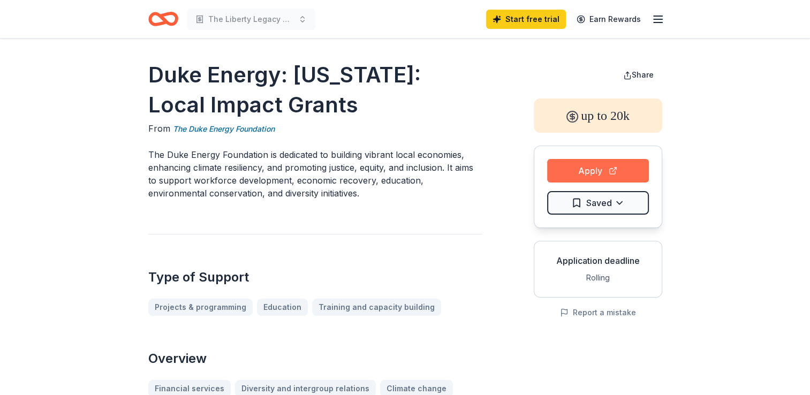
click at [592, 174] on button "Apply" at bounding box center [598, 171] width 102 height 24
